Goal: Navigation & Orientation: Find specific page/section

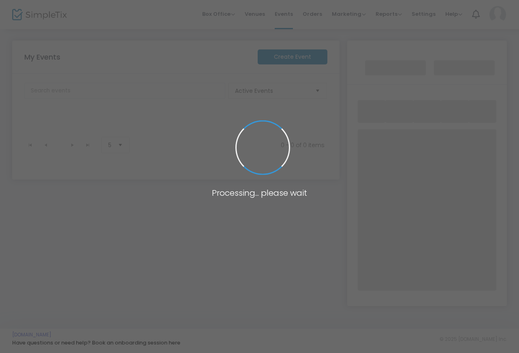
click at [170, 277] on span at bounding box center [259, 176] width 519 height 353
